Goal: Information Seeking & Learning: Learn about a topic

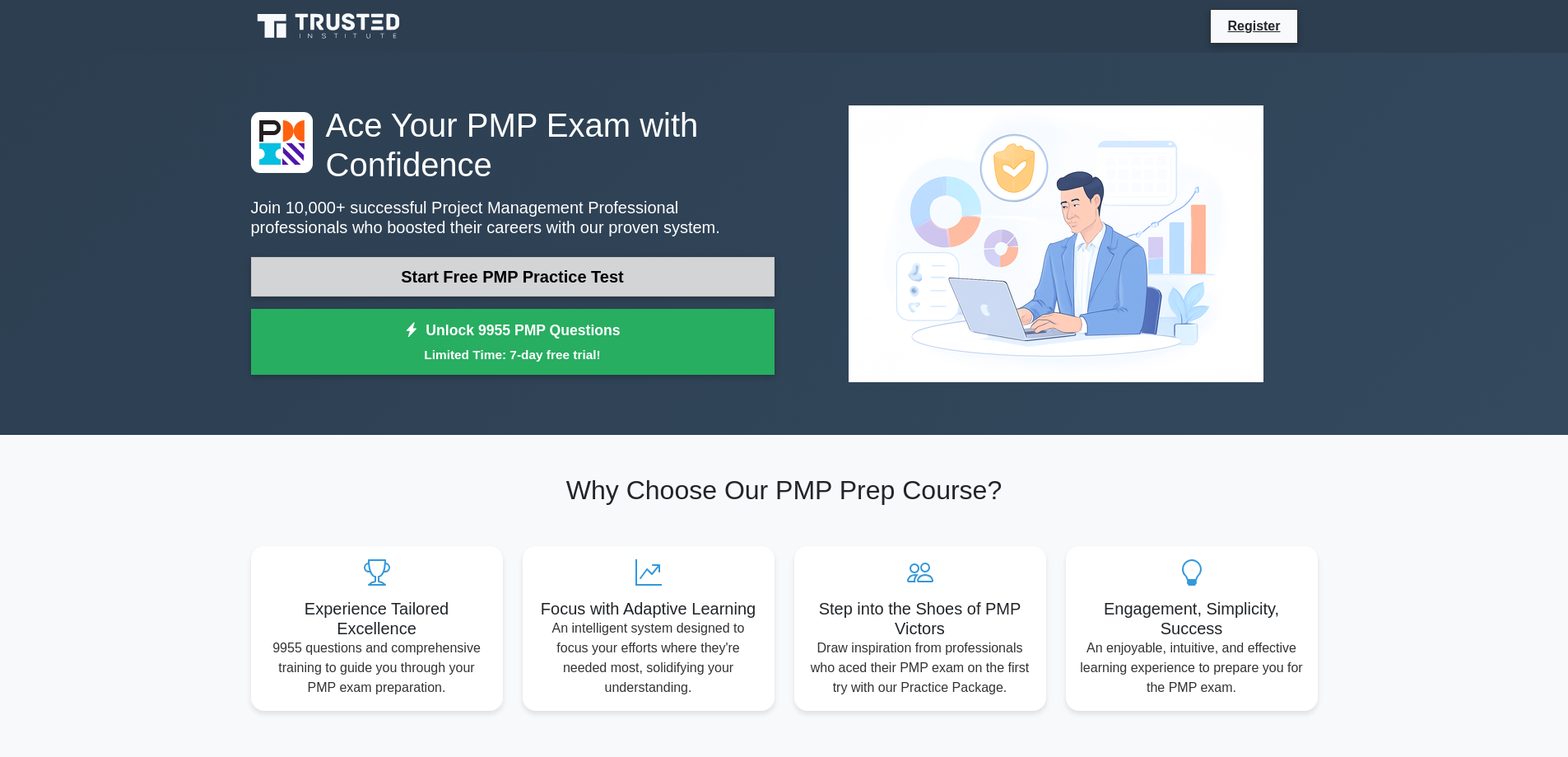
click at [592, 267] on link "Start Free PMP Practice Test" at bounding box center [512, 276] width 524 height 39
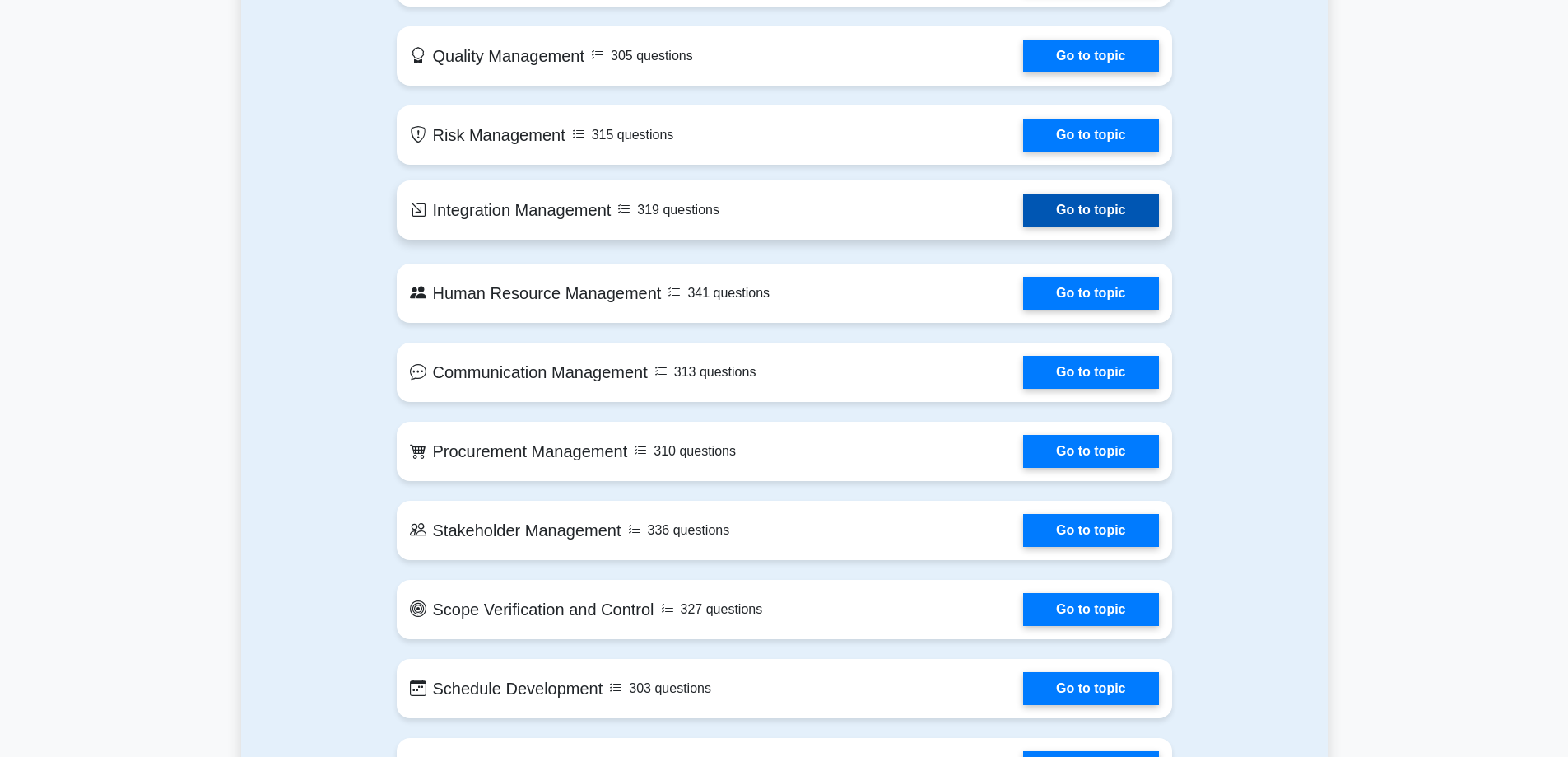
scroll to position [906, 0]
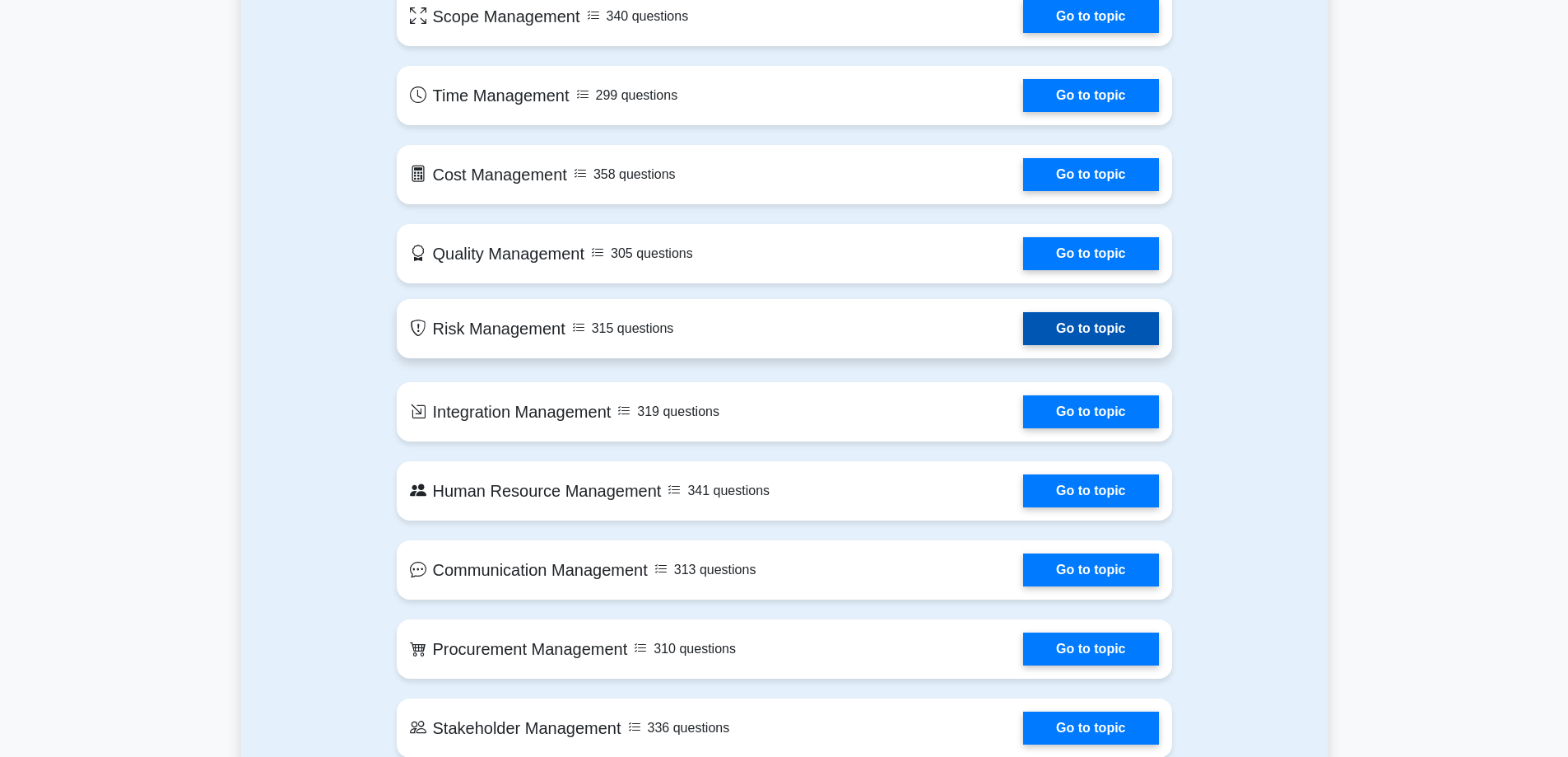
click at [1023, 320] on link "Go to topic" at bounding box center [1090, 329] width 135 height 33
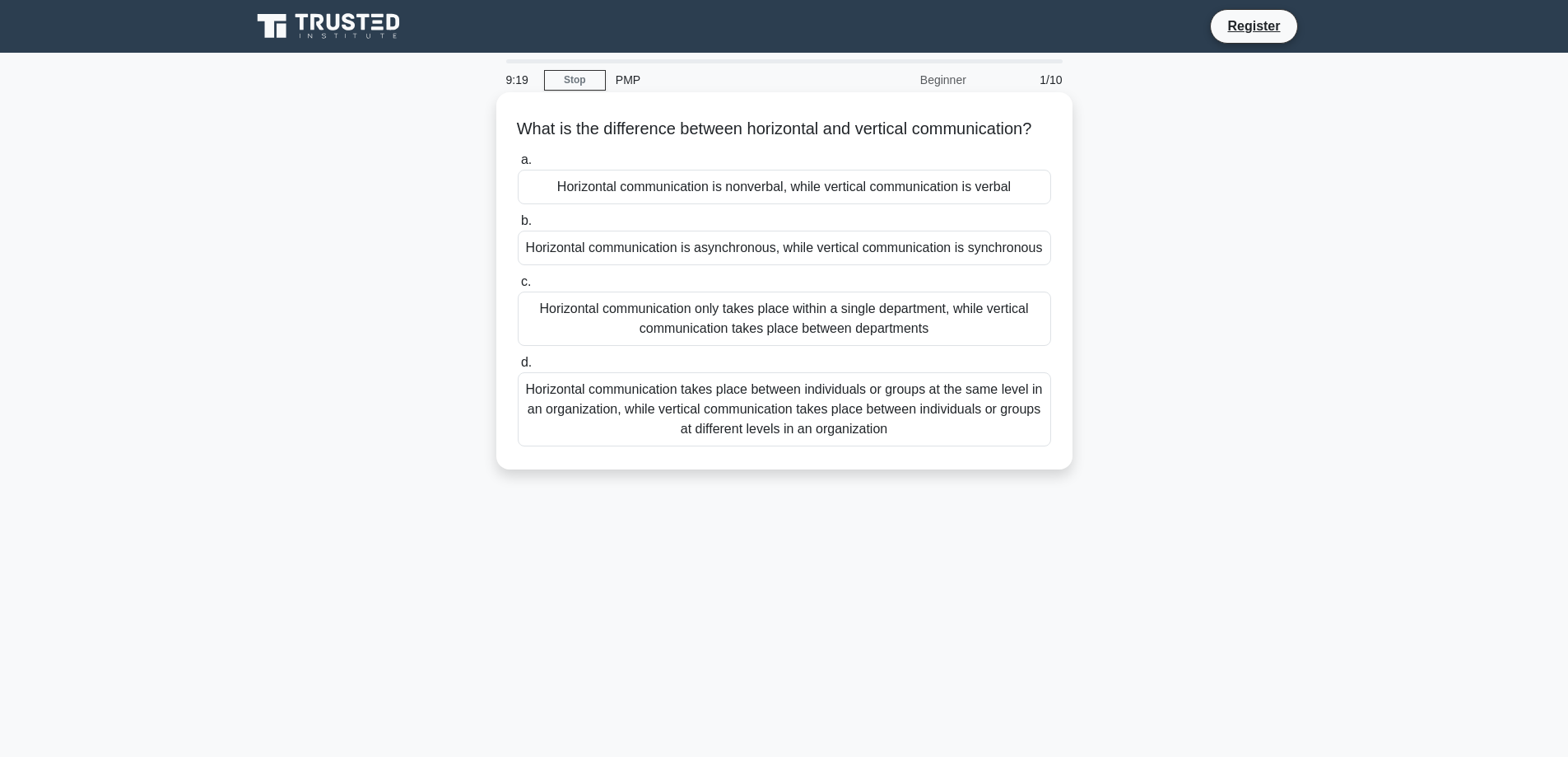
click at [764, 399] on div "Horizontal communication takes place between individuals or groups at the same …" at bounding box center [784, 409] width 533 height 74
click at [518, 368] on input "d. Horizontal communication takes place between individuals or groups at the sa…" at bounding box center [518, 363] width 0 height 10
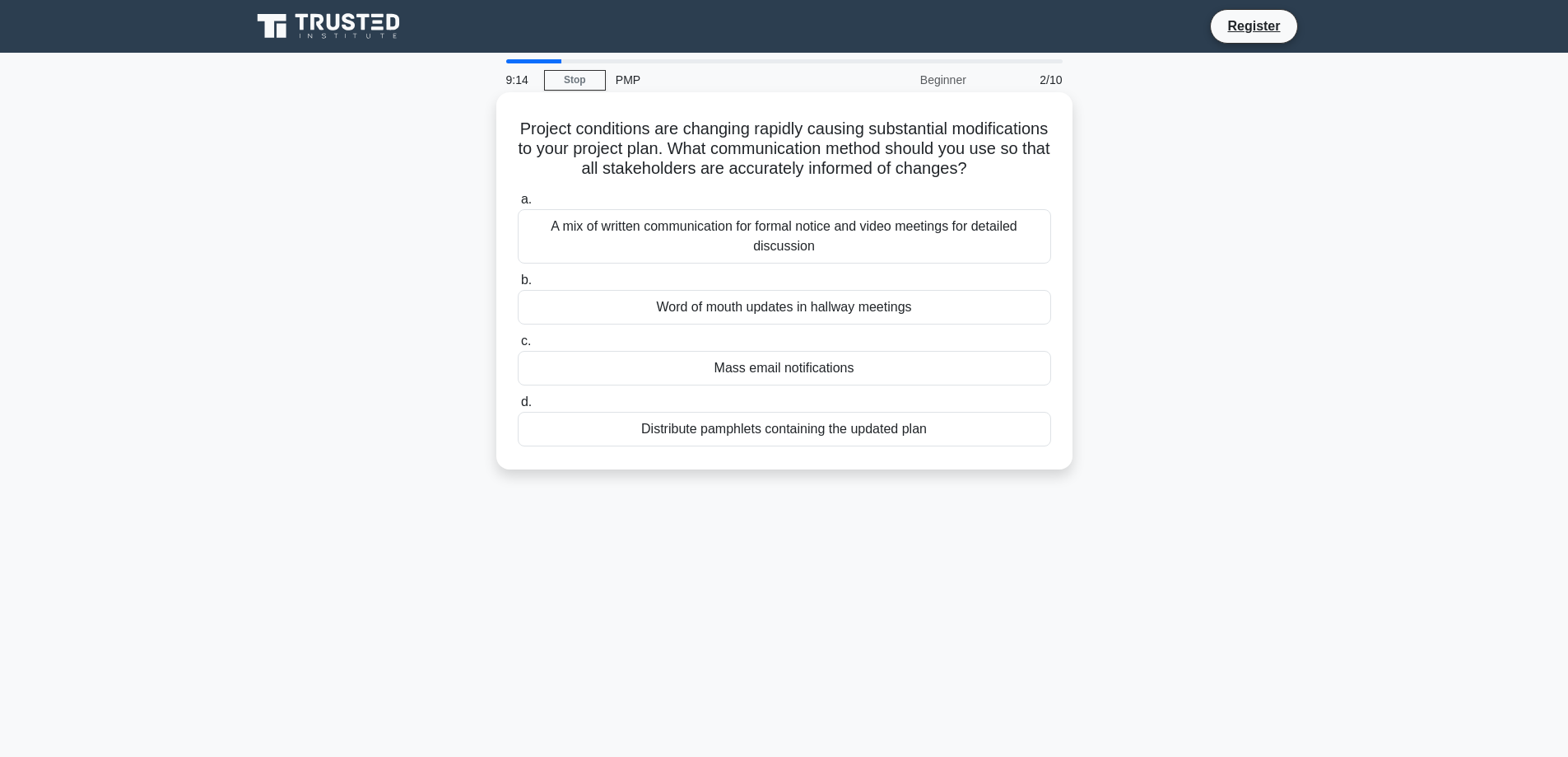
click at [730, 324] on div "Word of mouth updates in hallway meetings" at bounding box center [784, 307] width 533 height 35
click at [518, 286] on input "b. Word of mouth updates in hallway meetings" at bounding box center [518, 280] width 0 height 10
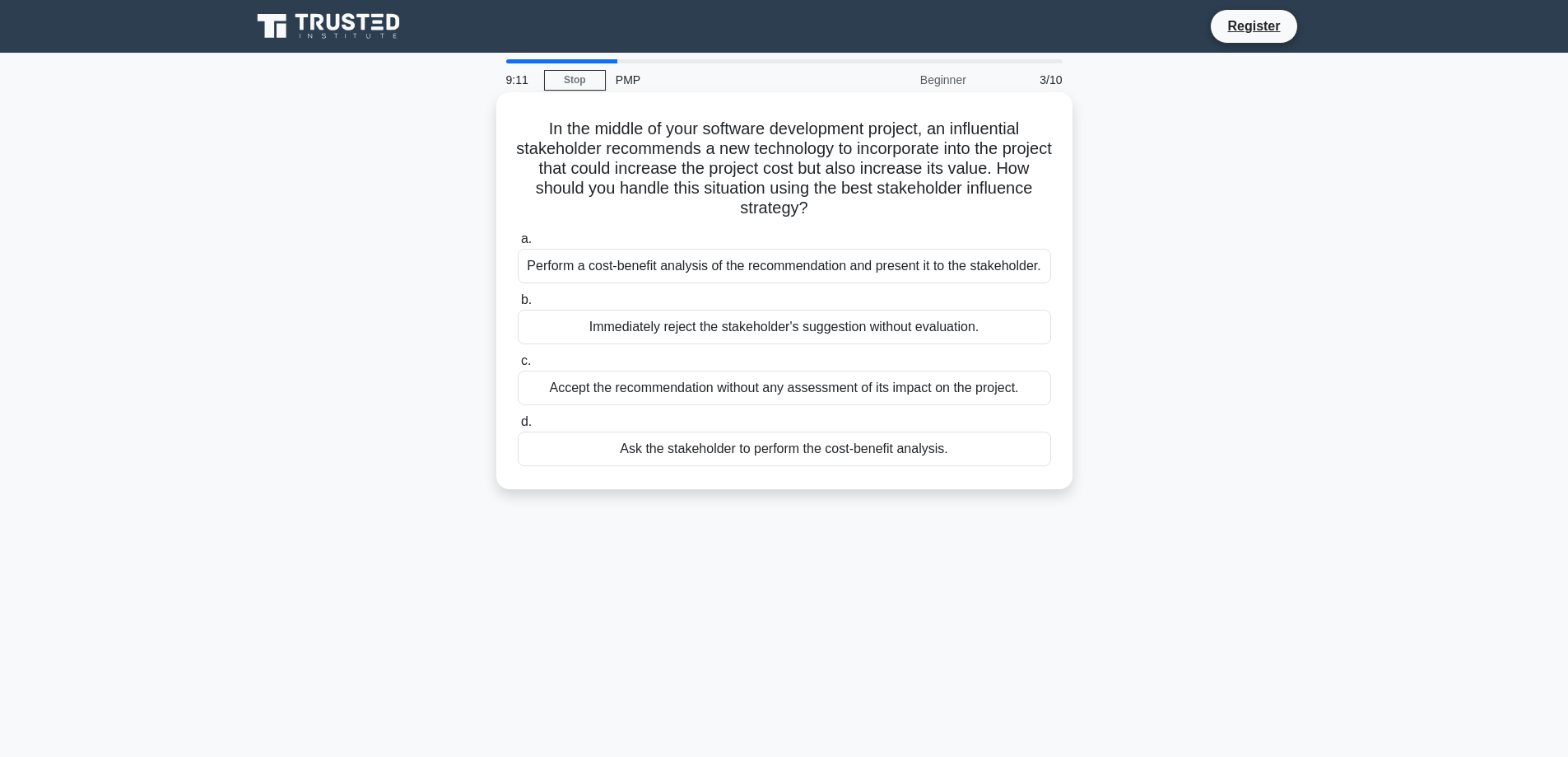
click at [713, 446] on div "Ask the stakeholder to perform the cost-benefit analysis." at bounding box center [784, 449] width 533 height 35
click at [518, 427] on input "d. Ask the stakeholder to perform the cost-benefit analysis." at bounding box center [518, 422] width 0 height 10
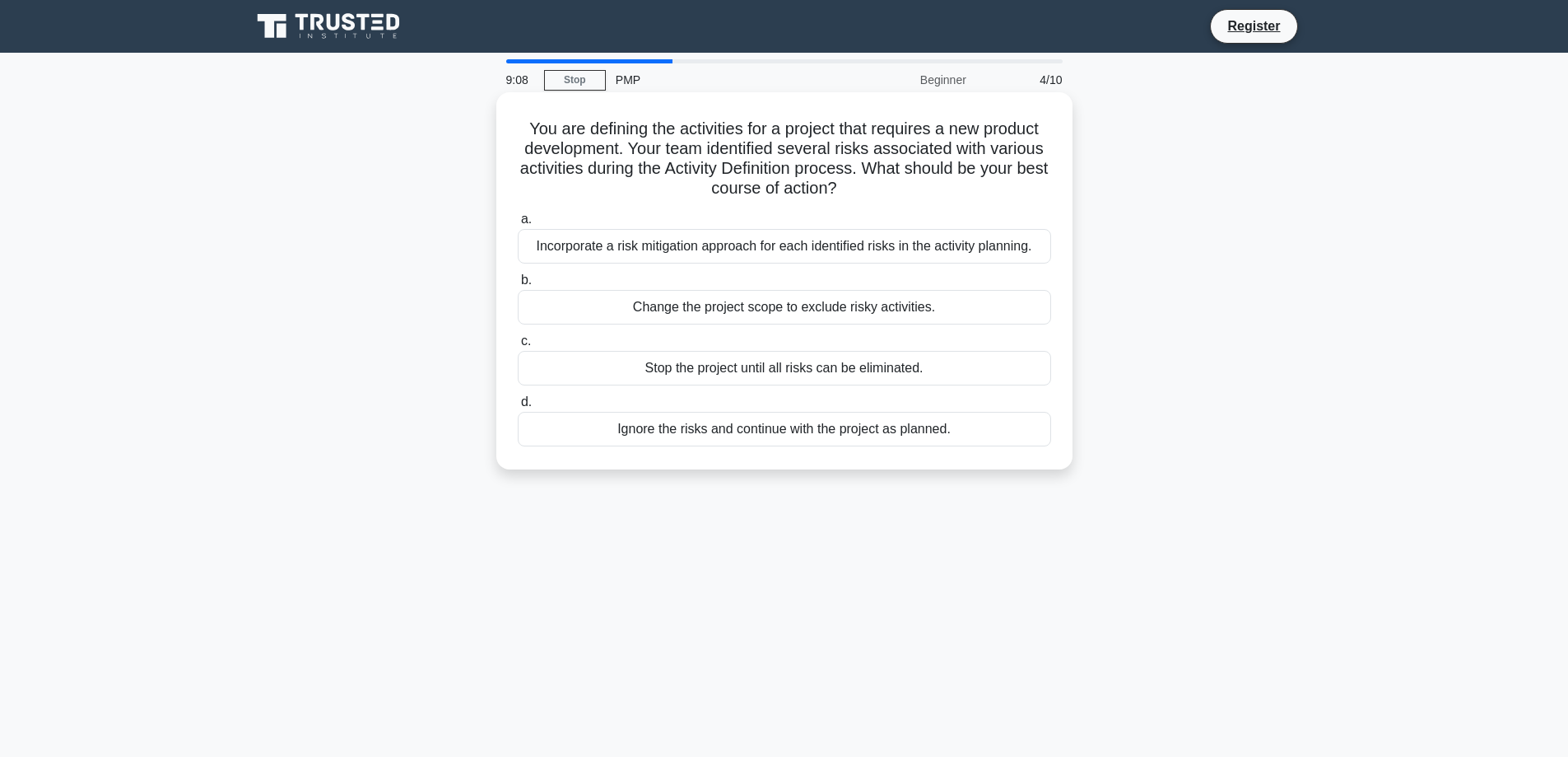
click at [715, 244] on div "Incorporate a risk mitigation approach for each identified risks in the activit…" at bounding box center [784, 247] width 533 height 35
click at [518, 225] on input "a. Incorporate a risk mitigation approach for each identified risks in the acti…" at bounding box center [518, 220] width 0 height 10
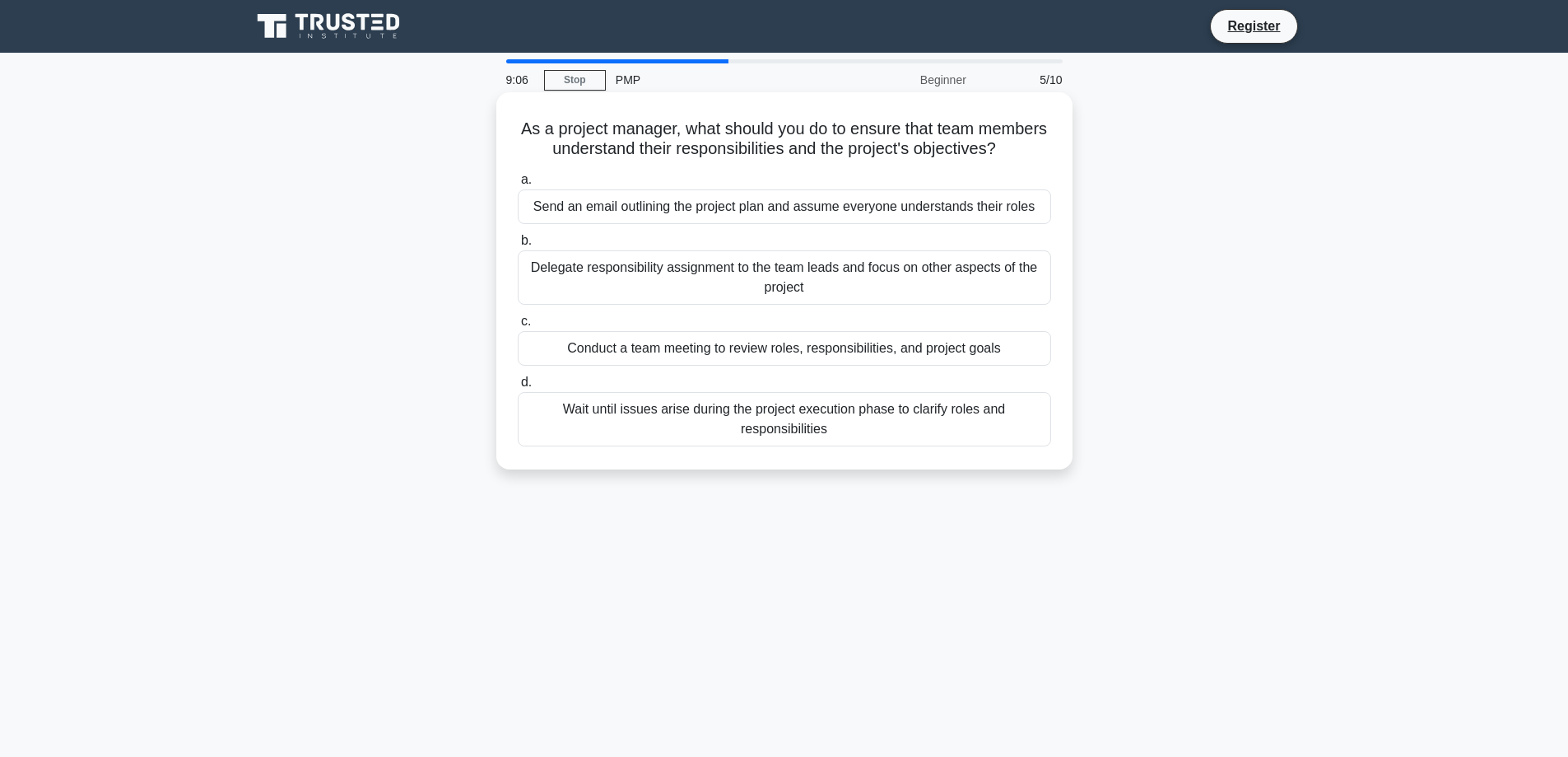
click at [695, 365] on div "Conduct a team meeting to review roles, responsibilities, and project goals" at bounding box center [784, 349] width 533 height 35
click at [518, 327] on input "c. Conduct a team meeting to review roles, responsibilities, and project goals" at bounding box center [518, 322] width 0 height 10
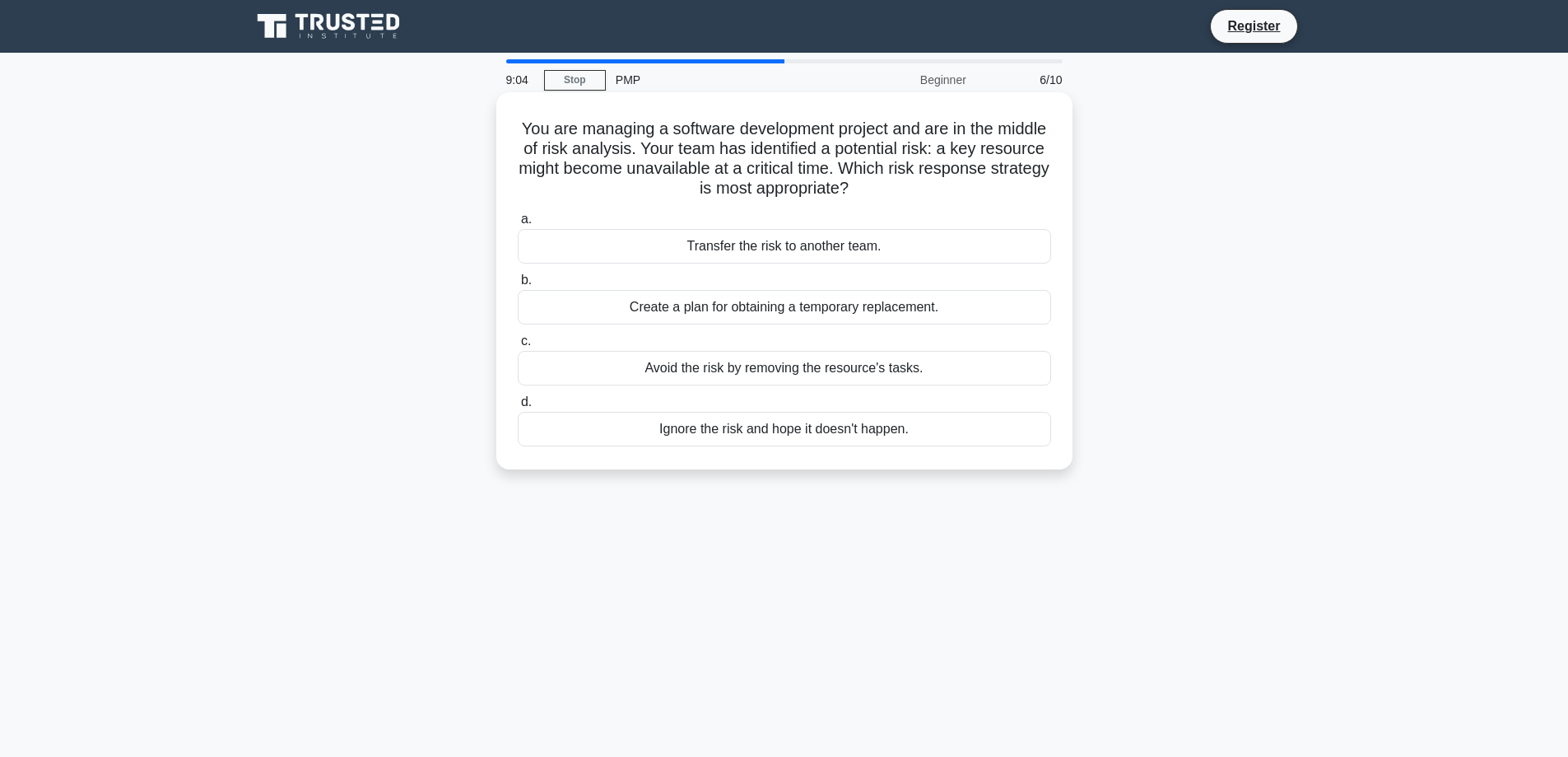
click at [710, 309] on div "Create a plan for obtaining a temporary replacement." at bounding box center [784, 307] width 533 height 35
click at [518, 286] on input "b. Create a plan for obtaining a temporary replacement." at bounding box center [518, 280] width 0 height 10
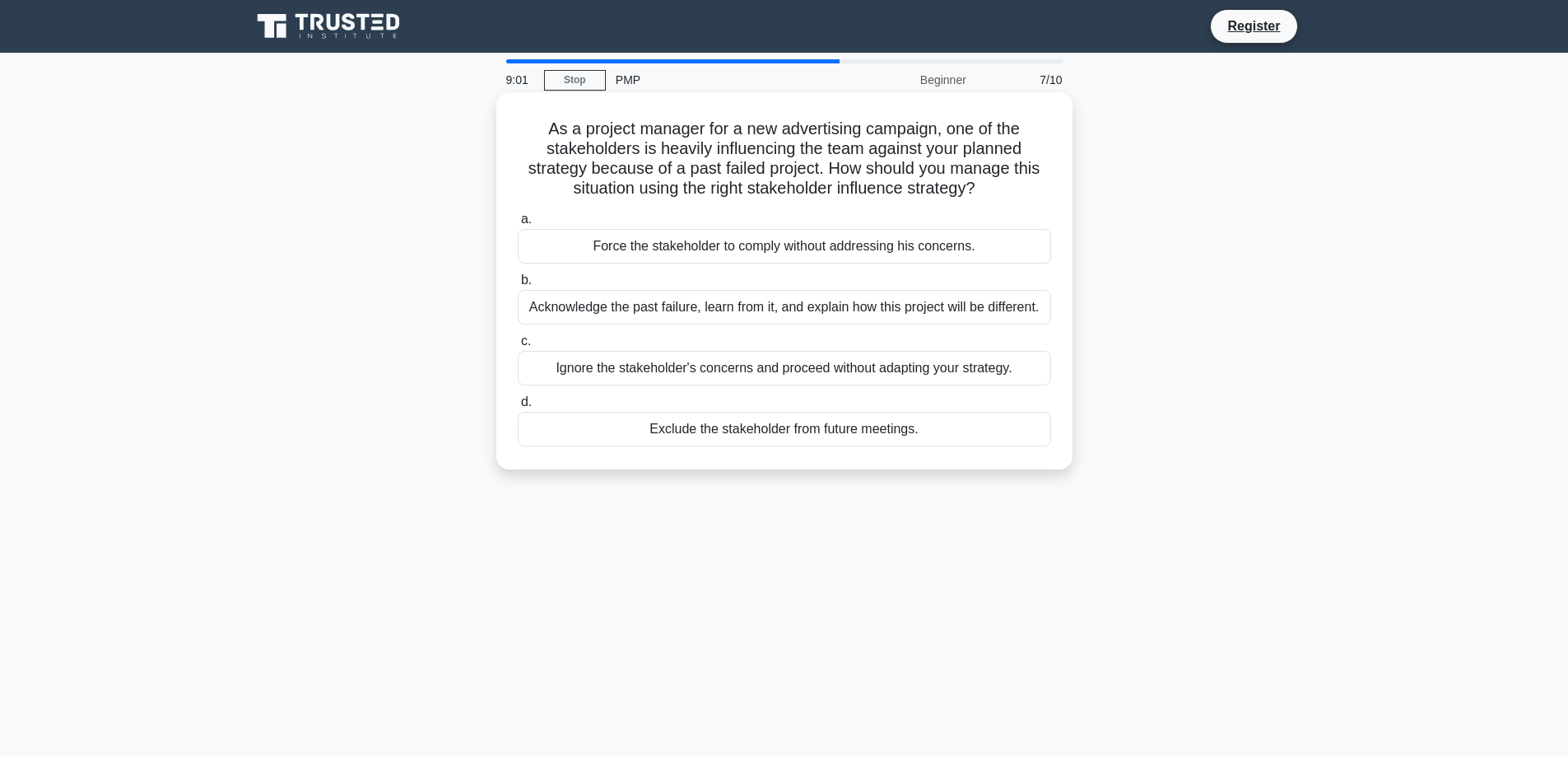
click at [717, 303] on div "Acknowledge the past failure, learn from it, and explain how this project will …" at bounding box center [784, 307] width 533 height 35
click at [518, 286] on input "b. Acknowledge the past failure, learn from it, and explain how this project wi…" at bounding box center [518, 280] width 0 height 10
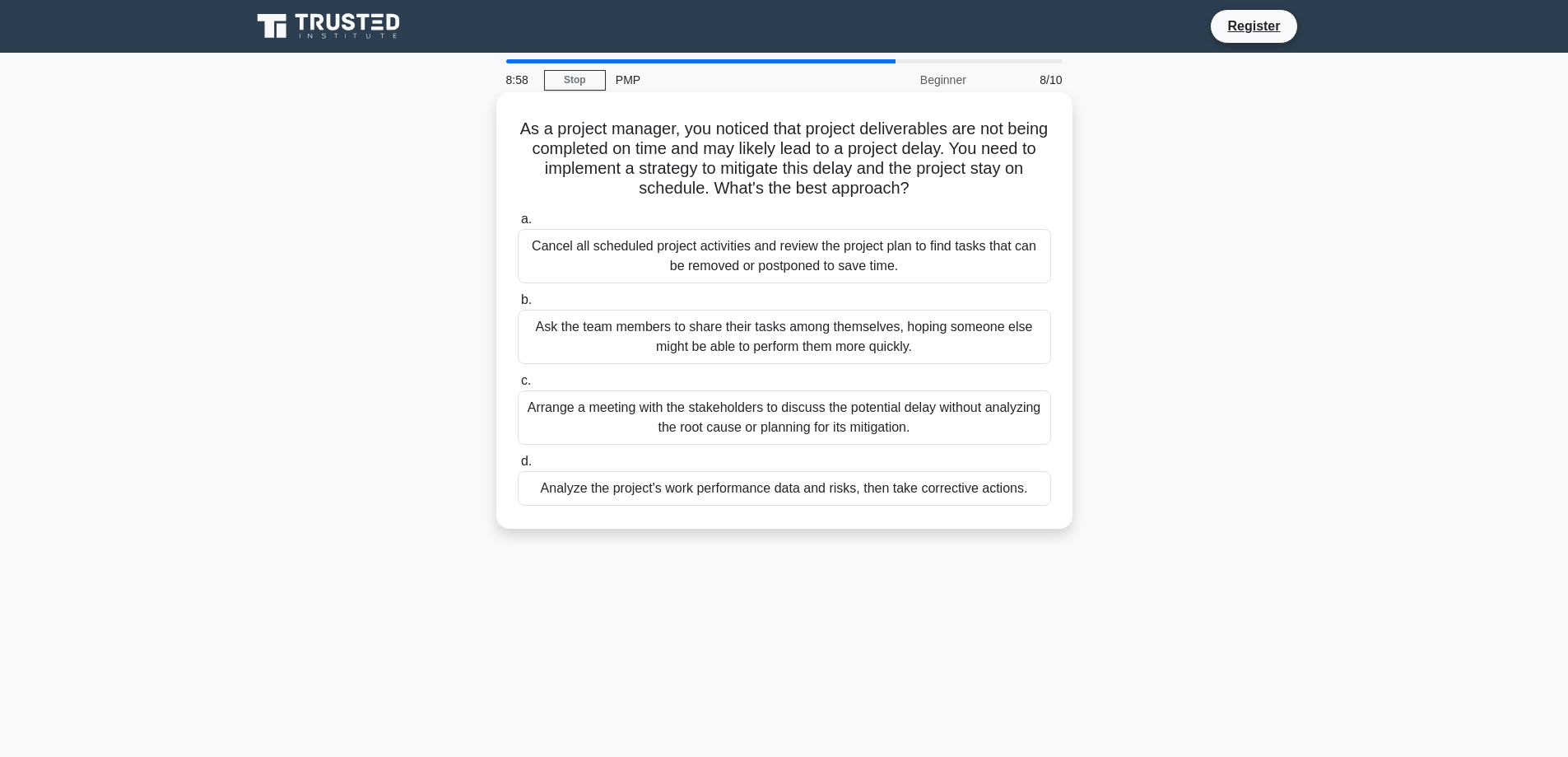
click at [687, 481] on div "Analyze the project's work performance data and risks, then take corrective act…" at bounding box center [784, 488] width 533 height 35
click at [518, 467] on input "d. Analyze the project's work performance data and risks, then take corrective …" at bounding box center [518, 461] width 0 height 10
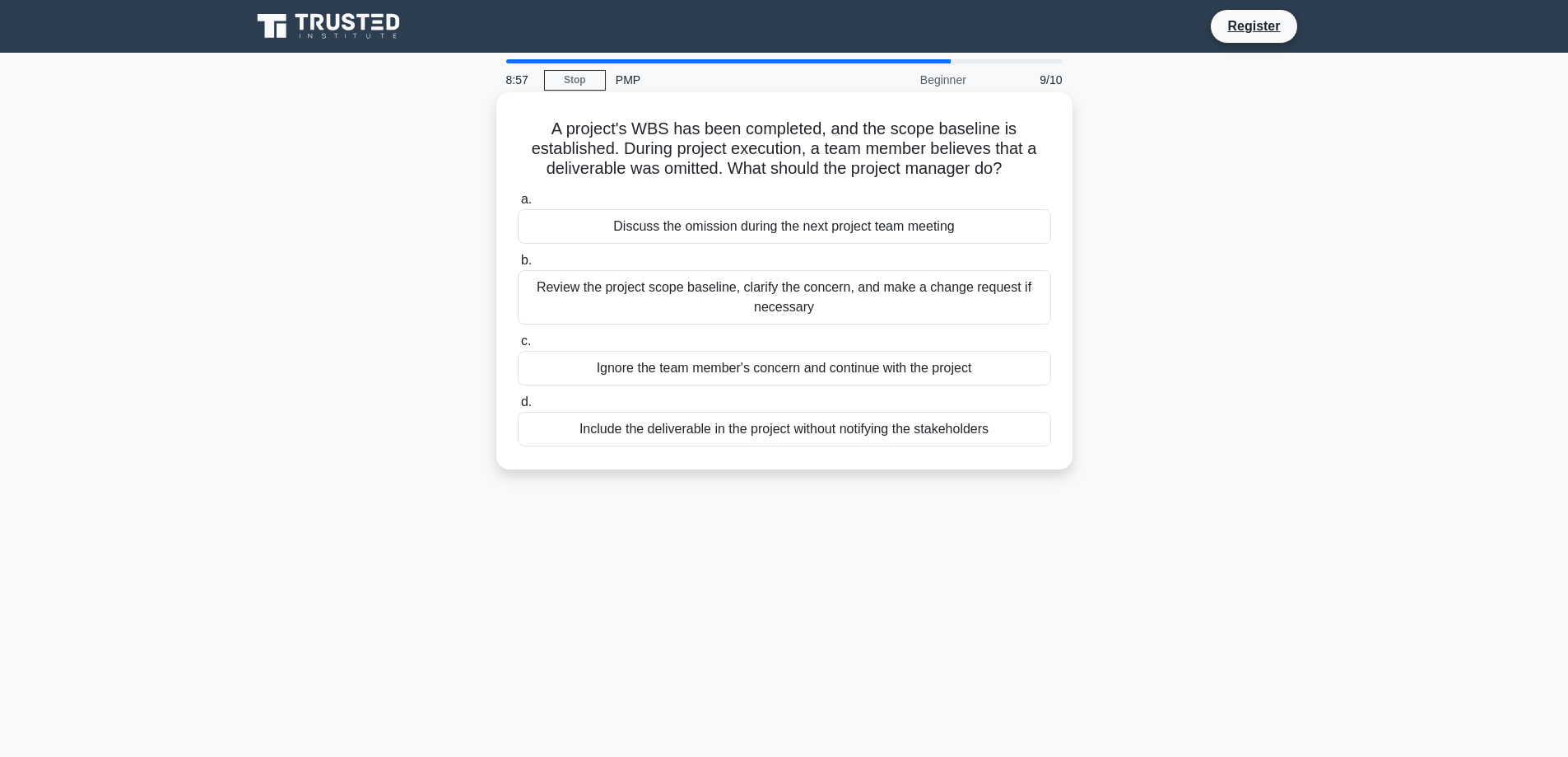
click at [703, 226] on div "Discuss the omission during the next project team meeting" at bounding box center [784, 227] width 533 height 35
click at [518, 205] on input "a. Discuss the omission during the next project team meeting" at bounding box center [518, 200] width 0 height 10
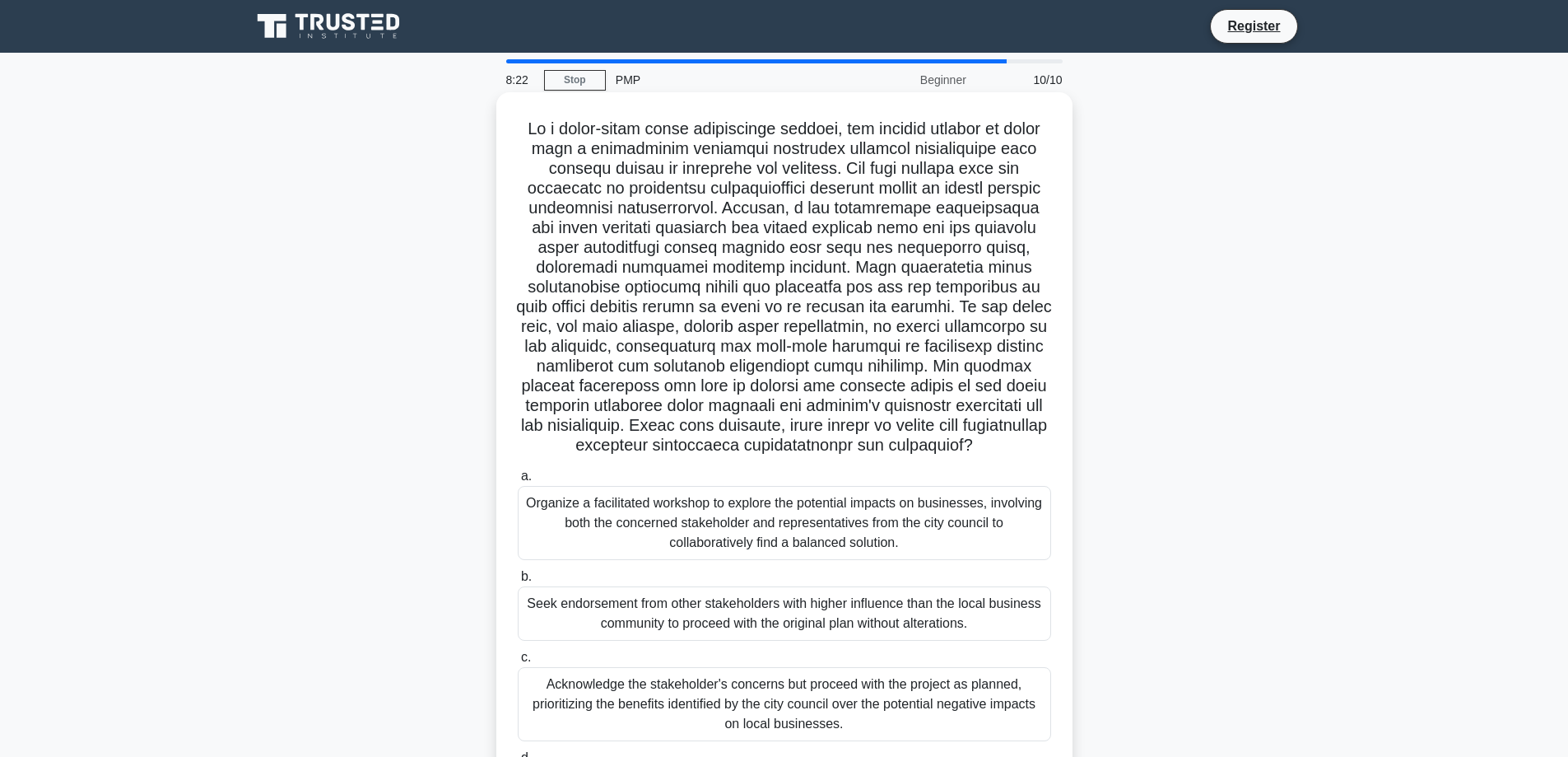
click at [709, 552] on div "Organize a facilitated workshop to explore the potential impacts on businesses,…" at bounding box center [784, 522] width 533 height 74
click at [518, 481] on input "a. Organize a facilitated workshop to explore the potential impacts on business…" at bounding box center [518, 476] width 0 height 10
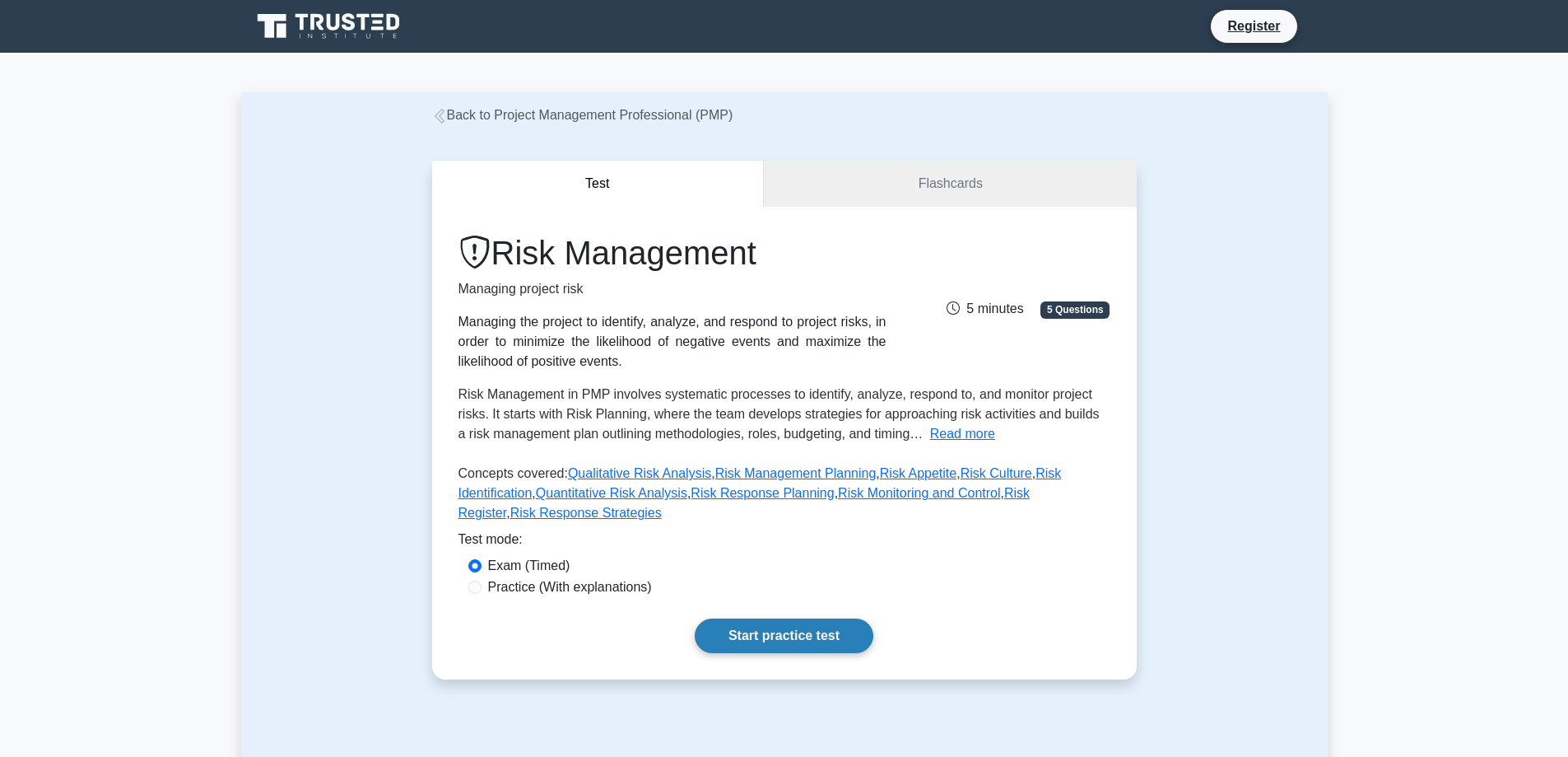
click at [760, 618] on link "Start practice test" at bounding box center [784, 636] width 179 height 35
